Goal: Obtain resource: Obtain resource

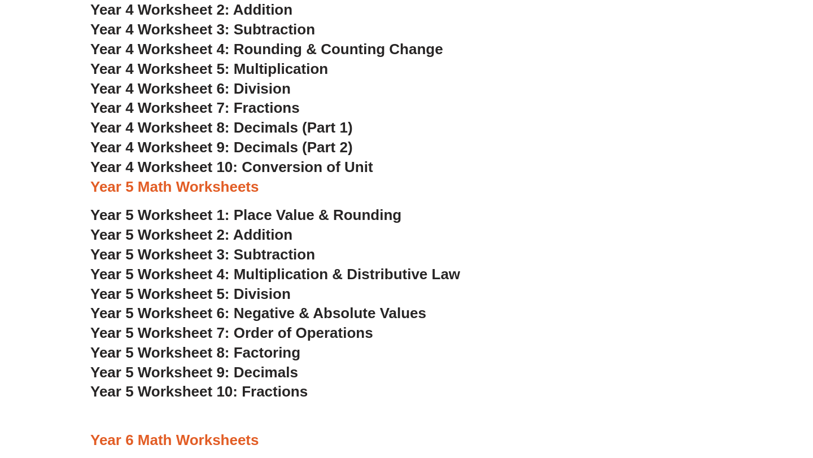
scroll to position [1831, 0]
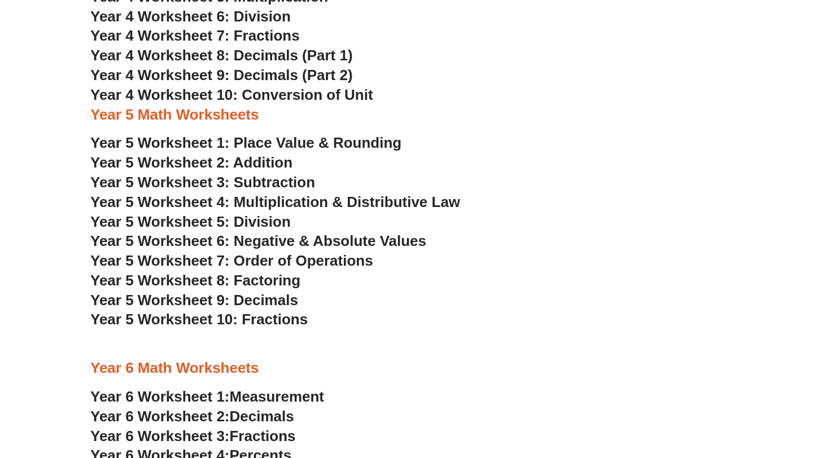
click at [165, 141] on span "Year 5 Worksheet 1: Place Value & Rounding" at bounding box center [245, 142] width 311 height 17
click at [284, 277] on span "Year 5 Worksheet 8: Factoring" at bounding box center [195, 280] width 210 height 17
click at [269, 322] on span "Year 5 Worksheet 10: Fractions" at bounding box center [198, 319] width 217 height 17
click at [234, 222] on span "Year 5 Worksheet 5: Division" at bounding box center [190, 221] width 200 height 17
click at [215, 295] on span "Year 5 Worksheet 9: Decimals" at bounding box center [194, 300] width 208 height 17
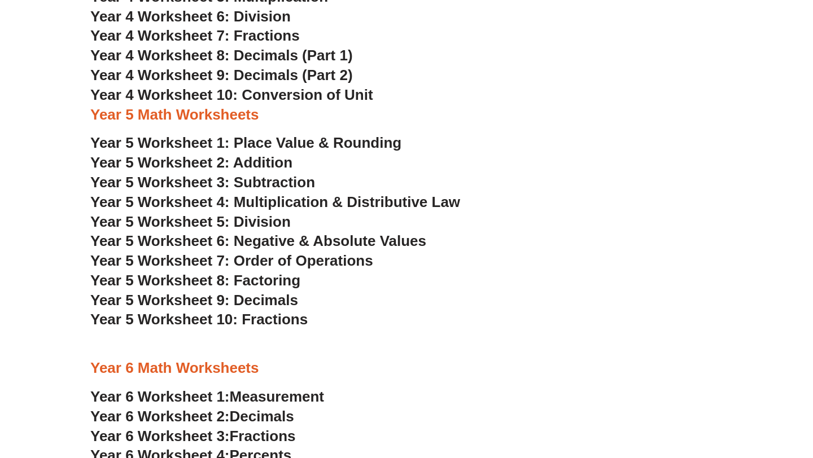
click at [256, 200] on span "Year 5 Worksheet 4: Multiplication & Distributive Law" at bounding box center [275, 202] width 370 height 17
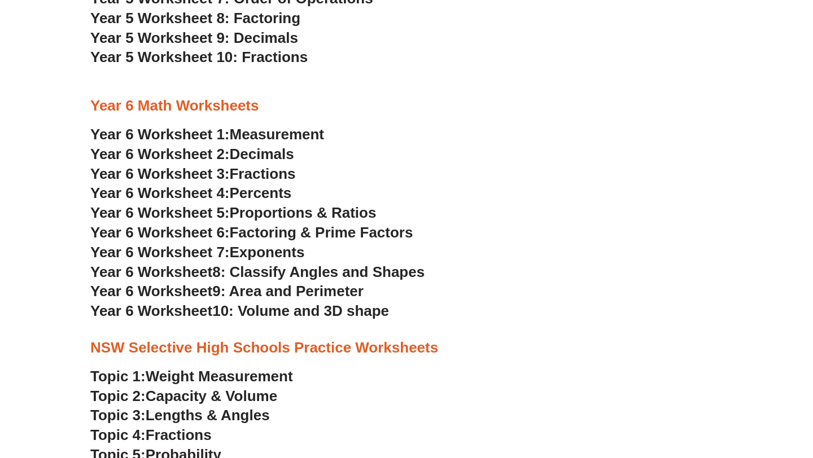
click at [250, 239] on span "Factoring & Prime Factors" at bounding box center [321, 232] width 183 height 17
click at [280, 292] on span "9: Area and Perimeter" at bounding box center [287, 291] width 151 height 17
click at [235, 311] on span "10: Volume and 3D shape" at bounding box center [300, 310] width 177 height 17
click at [272, 133] on span "Measurement" at bounding box center [277, 134] width 95 height 17
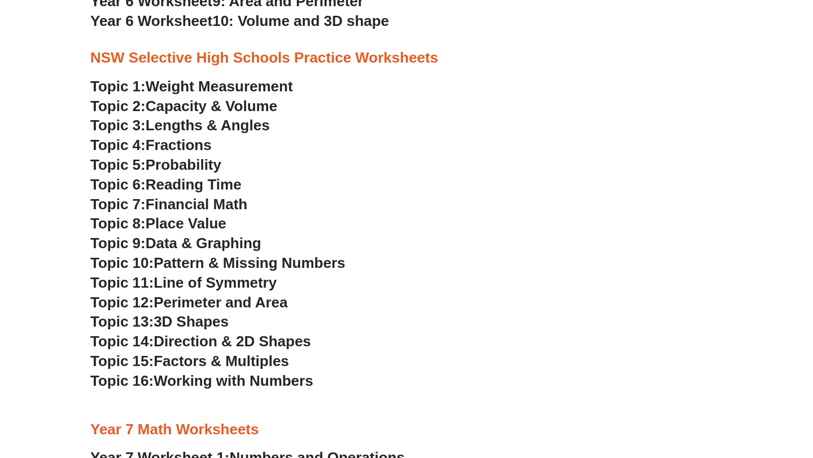
scroll to position [2137, 0]
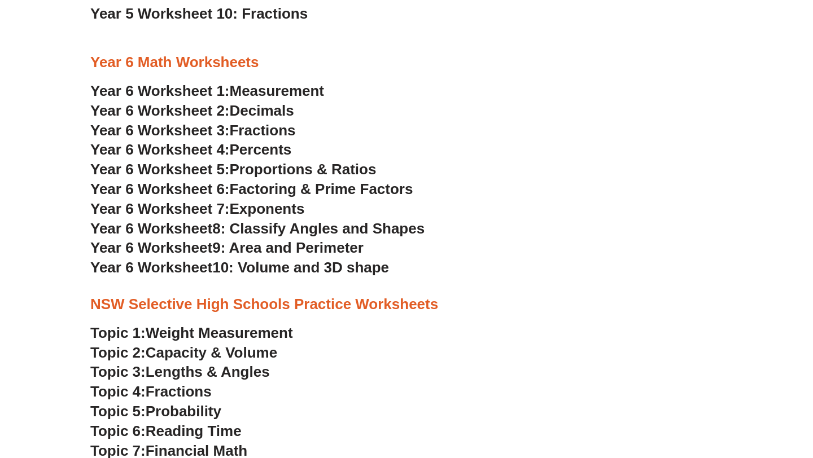
click at [284, 151] on span "Percents" at bounding box center [261, 149] width 62 height 17
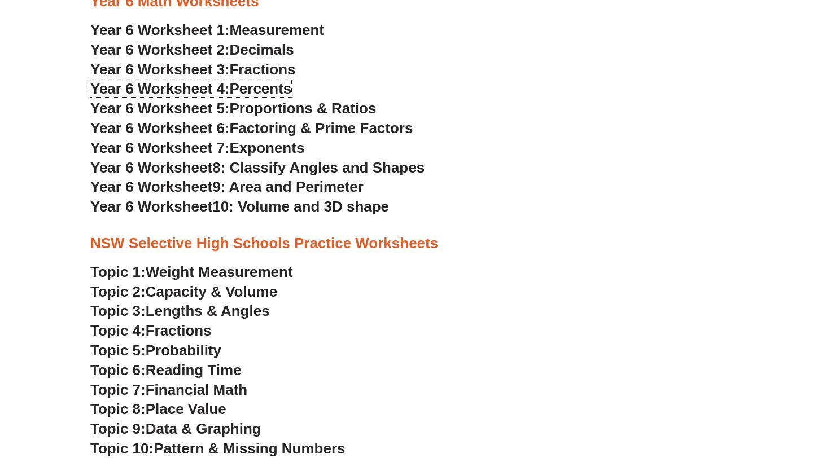
scroll to position [2342, 0]
